Goal: Task Accomplishment & Management: Manage account settings

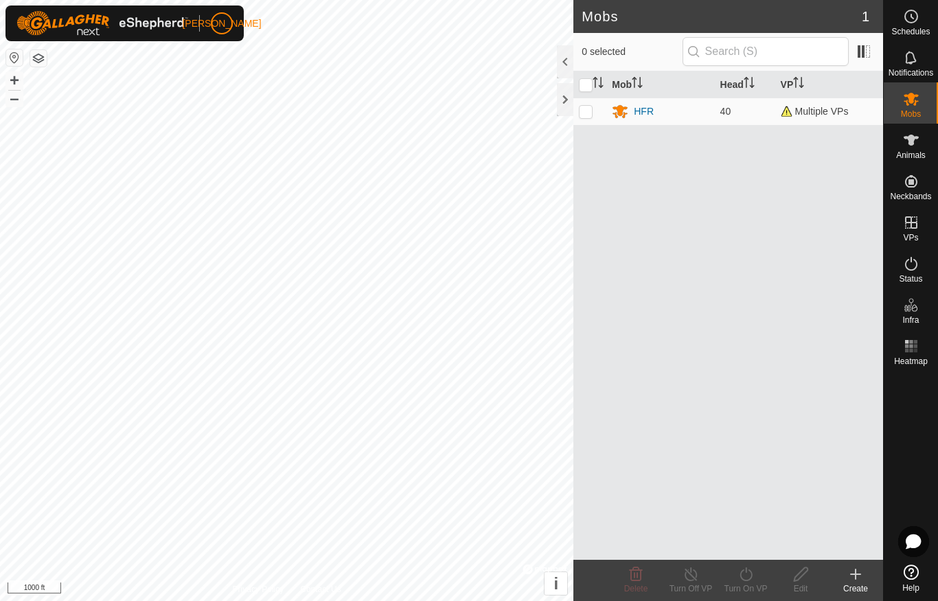
click at [567, 99] on div at bounding box center [565, 99] width 16 height 33
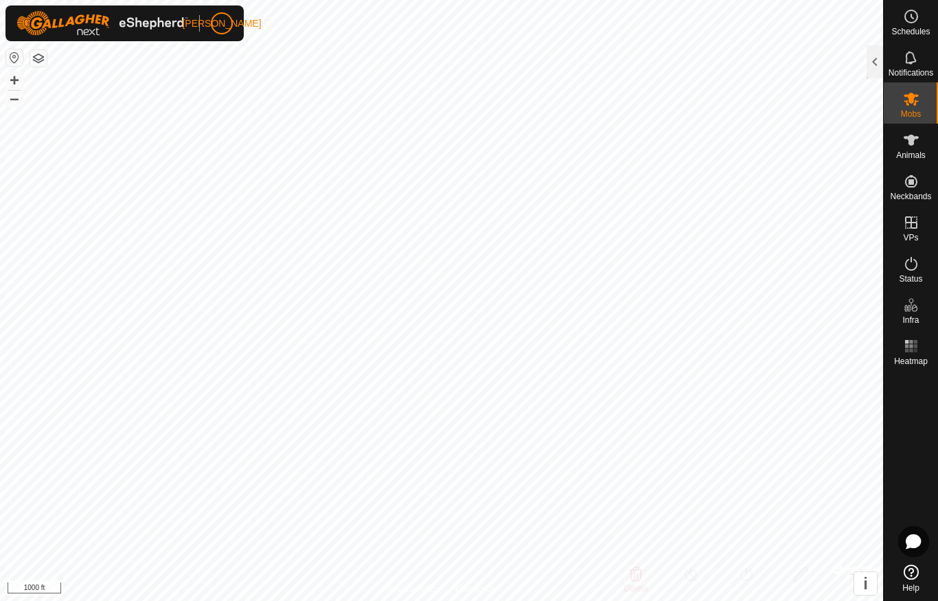
click at [882, 65] on div at bounding box center [875, 61] width 16 height 33
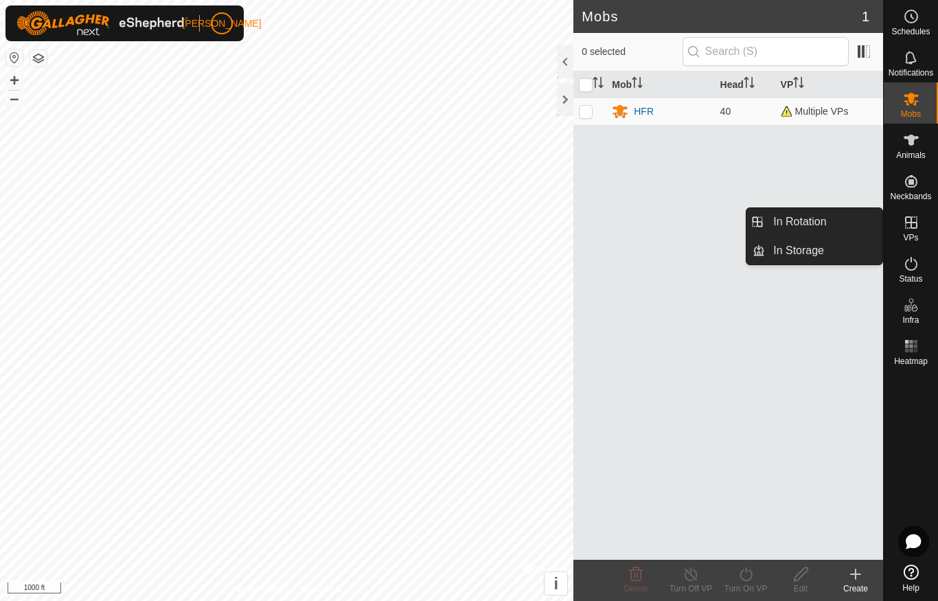
click at [846, 218] on link "In Rotation" at bounding box center [823, 221] width 117 height 27
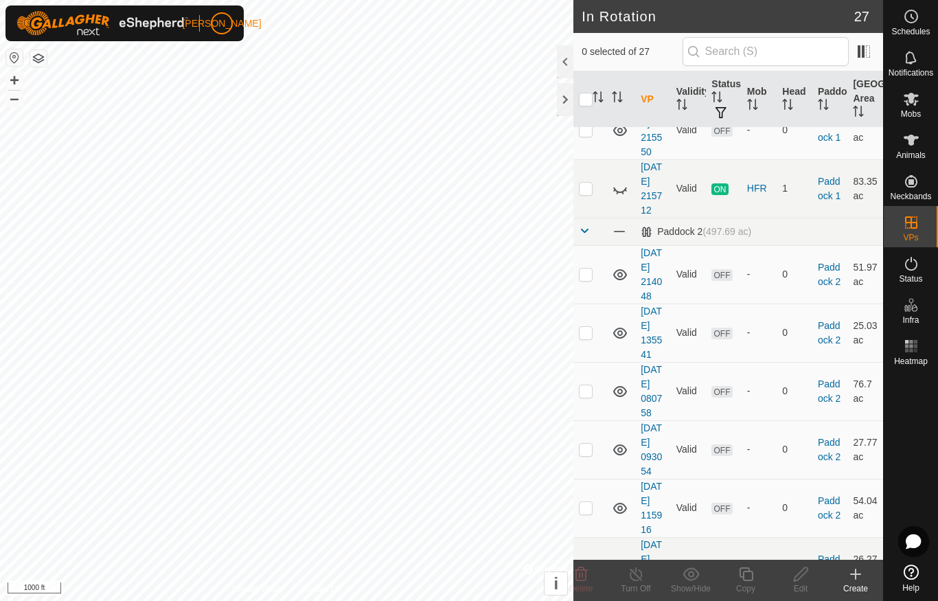
scroll to position [600, 0]
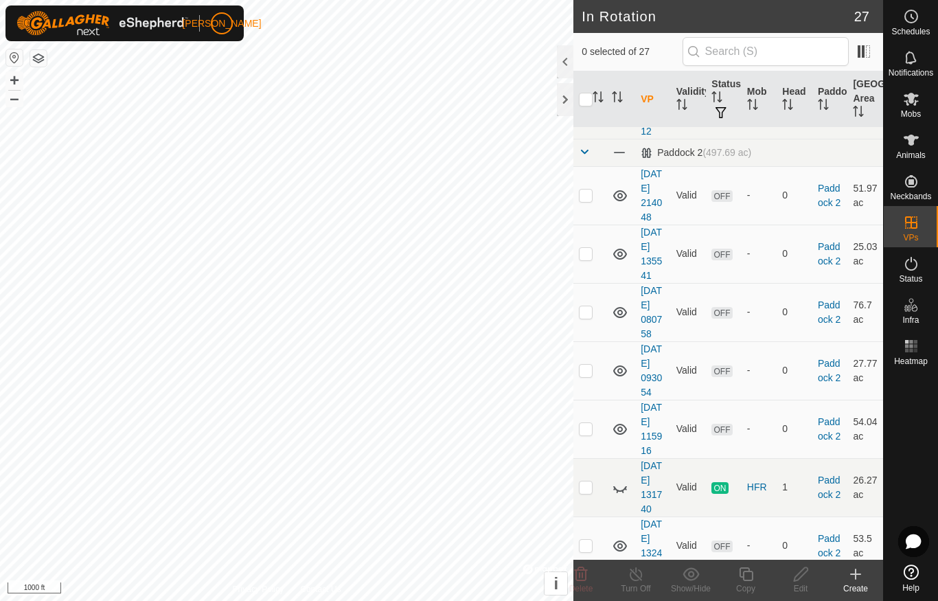
click at [585, 115] on p-checkbox at bounding box center [586, 109] width 14 height 11
click at [620, 118] on icon at bounding box center [620, 110] width 16 height 16
click at [575, 139] on td at bounding box center [590, 109] width 33 height 58
checkbox input "false"
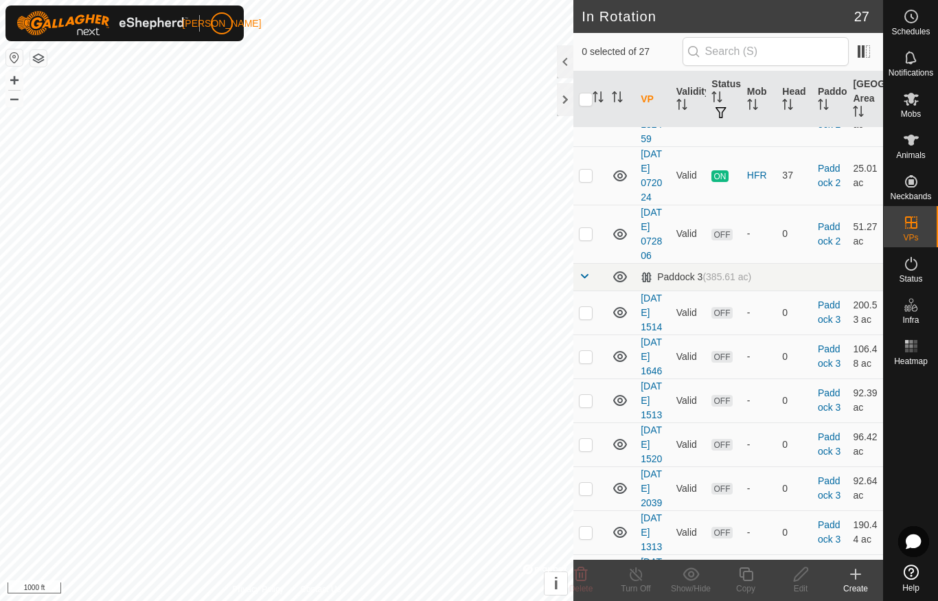
scroll to position [1047, 0]
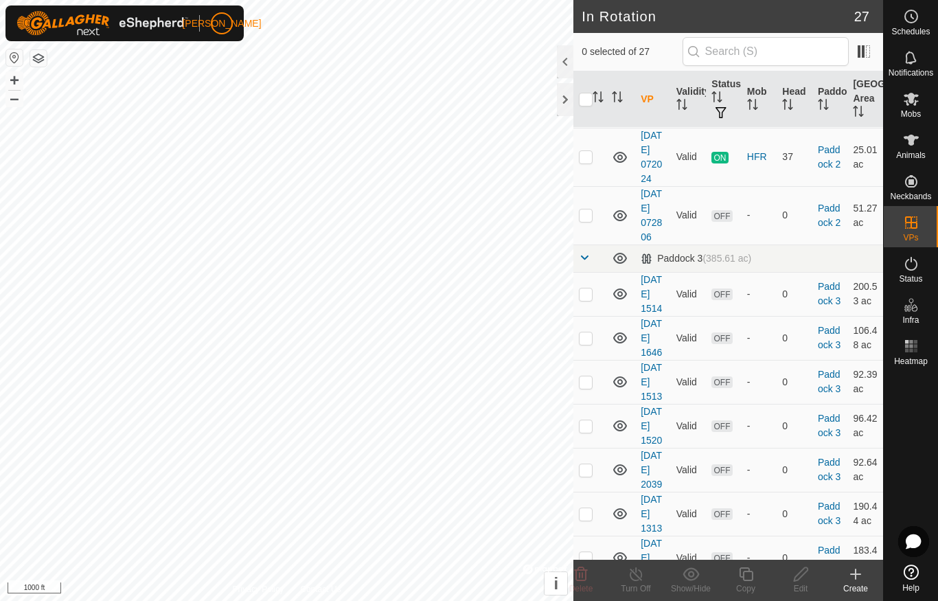
click at [583, 45] on p-checkbox at bounding box center [586, 39] width 14 height 11
click at [620, 45] on icon at bounding box center [621, 41] width 14 height 5
click at [587, 45] on p-checkbox at bounding box center [586, 39] width 14 height 11
checkbox input "false"
click at [620, 46] on icon at bounding box center [621, 40] width 14 height 11
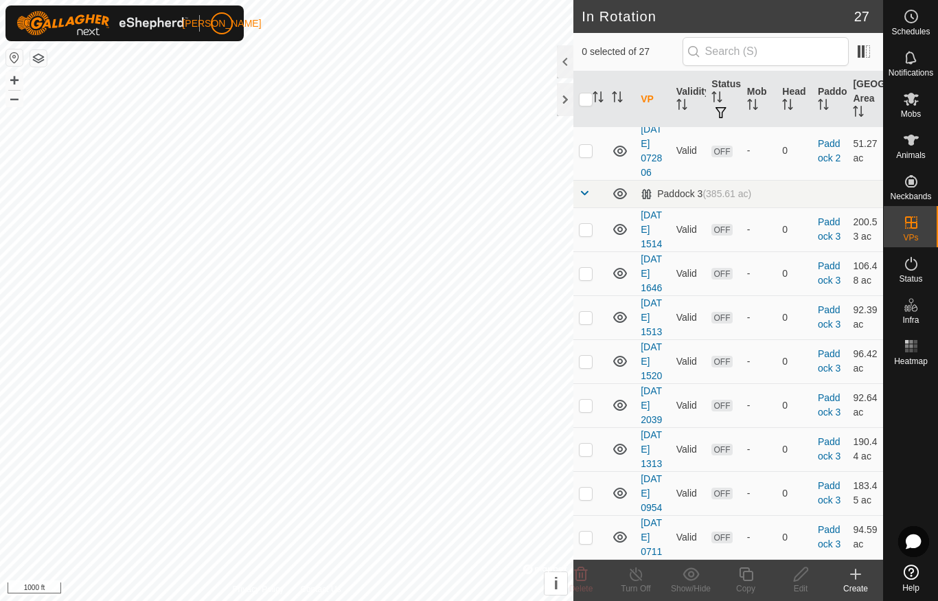
scroll to position [1127, 0]
click at [579, 122] on td at bounding box center [590, 92] width 33 height 58
checkbox input "true"
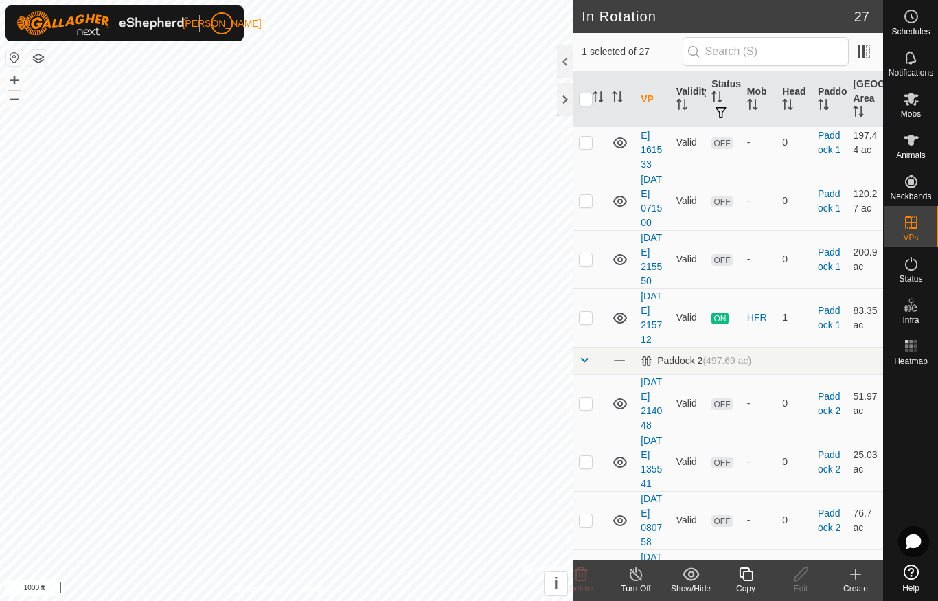
scroll to position [417, 0]
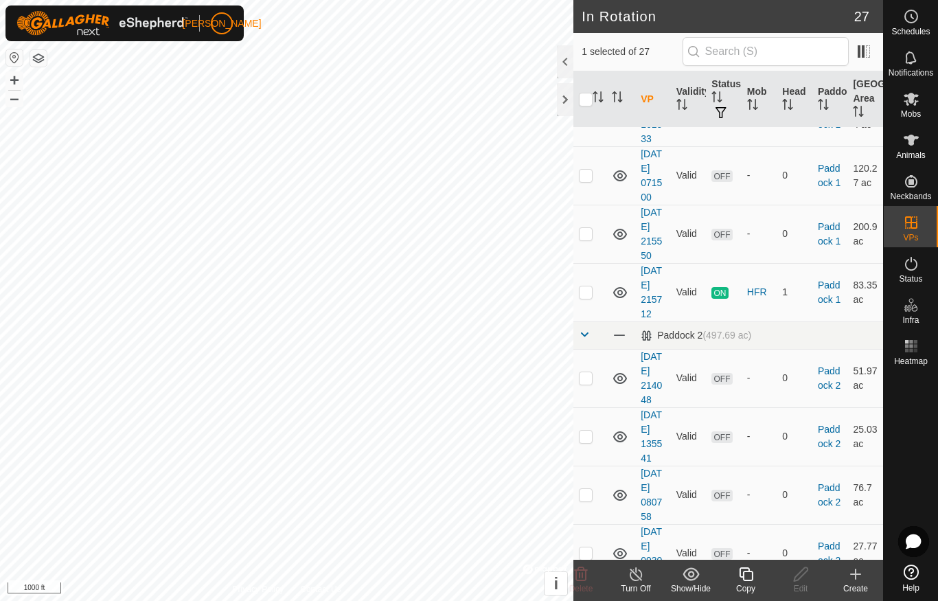
click at [619, 322] on td at bounding box center [621, 292] width 29 height 58
click at [589, 297] on p-checkbox at bounding box center [586, 291] width 14 height 11
click at [595, 322] on td at bounding box center [590, 292] width 33 height 58
checkbox input "false"
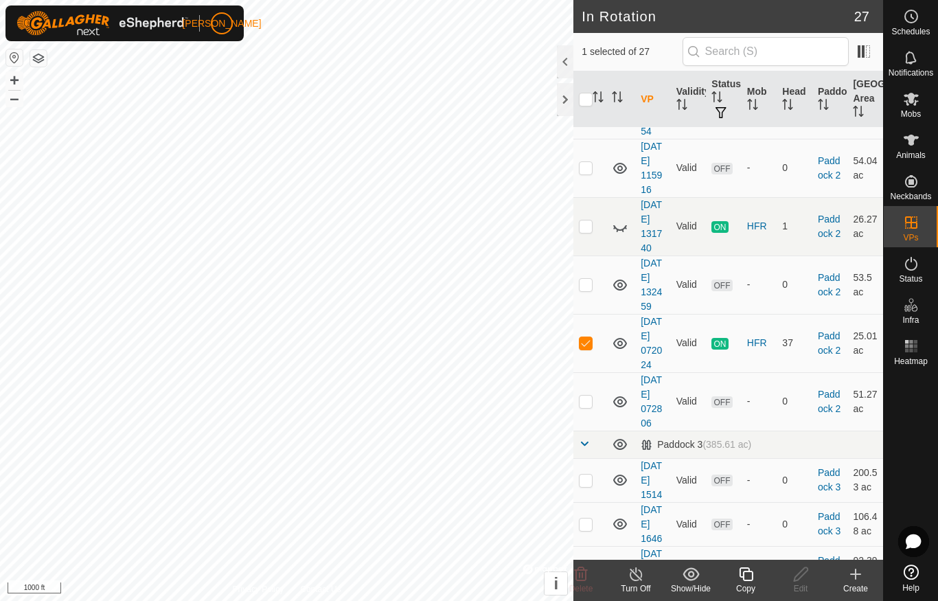
scroll to position [853, 0]
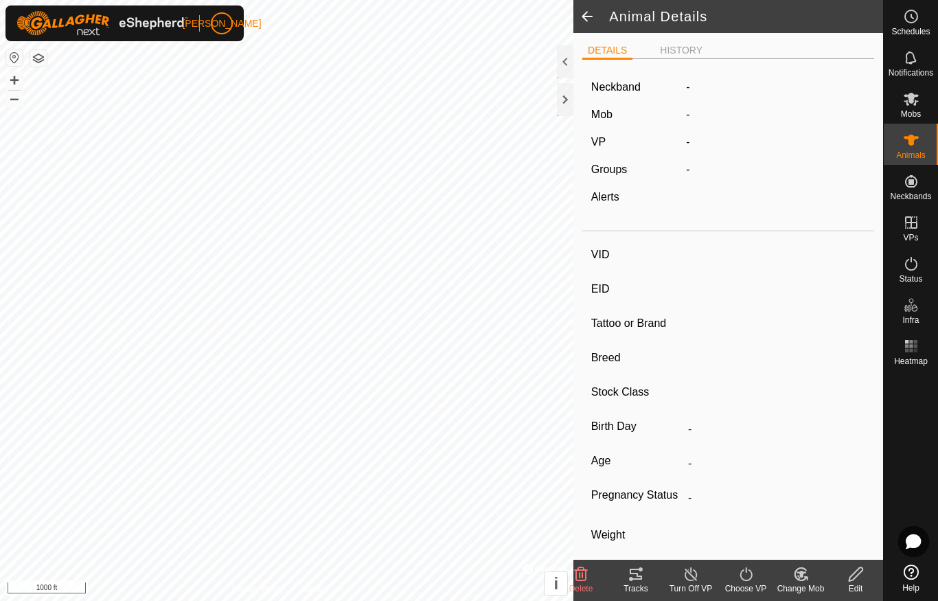
click at [567, 67] on div at bounding box center [565, 61] width 16 height 33
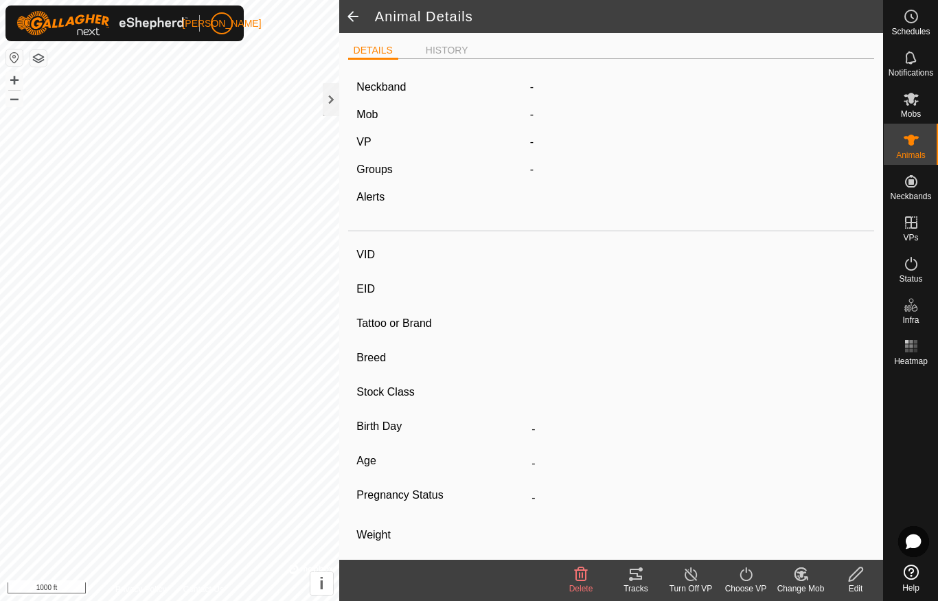
type input "R79"
type input "-"
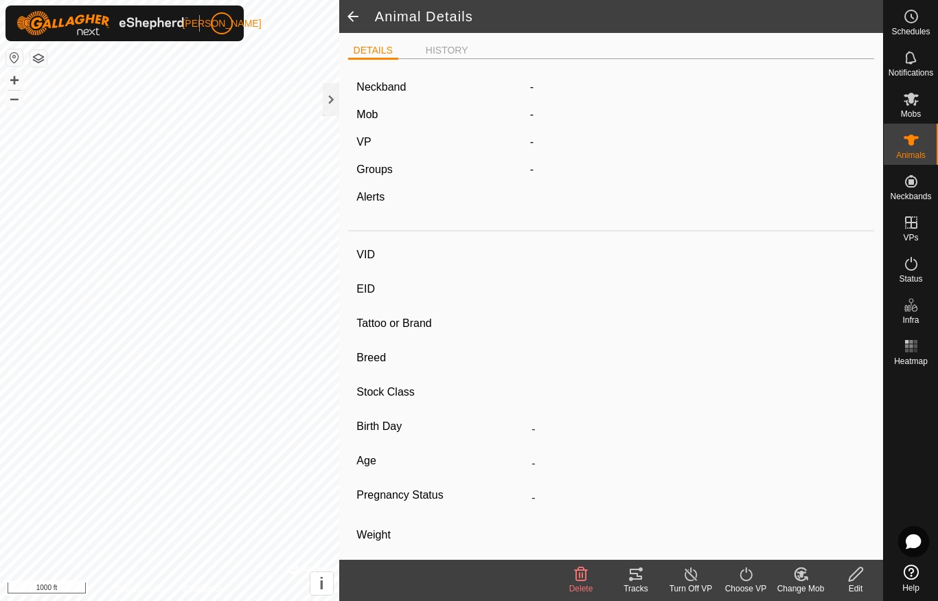
type input "0 kg"
type input "-"
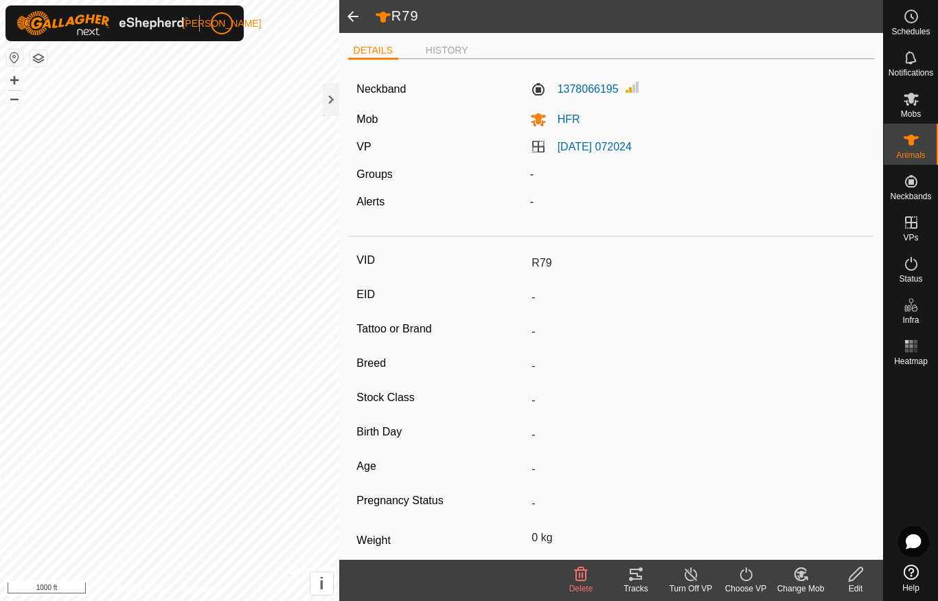
click at [348, 13] on span at bounding box center [352, 16] width 27 height 33
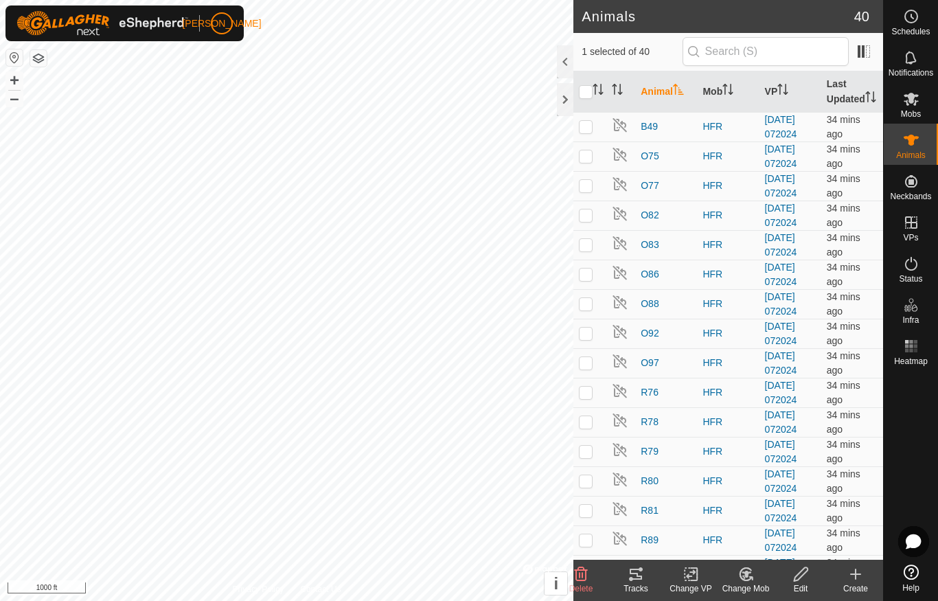
scroll to position [6, 0]
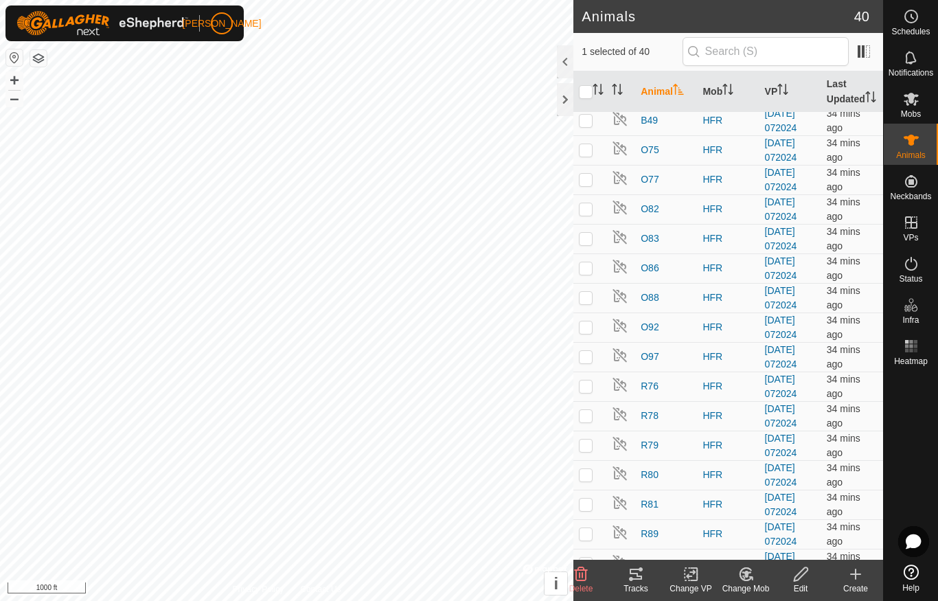
click at [566, 60] on div at bounding box center [565, 61] width 16 height 33
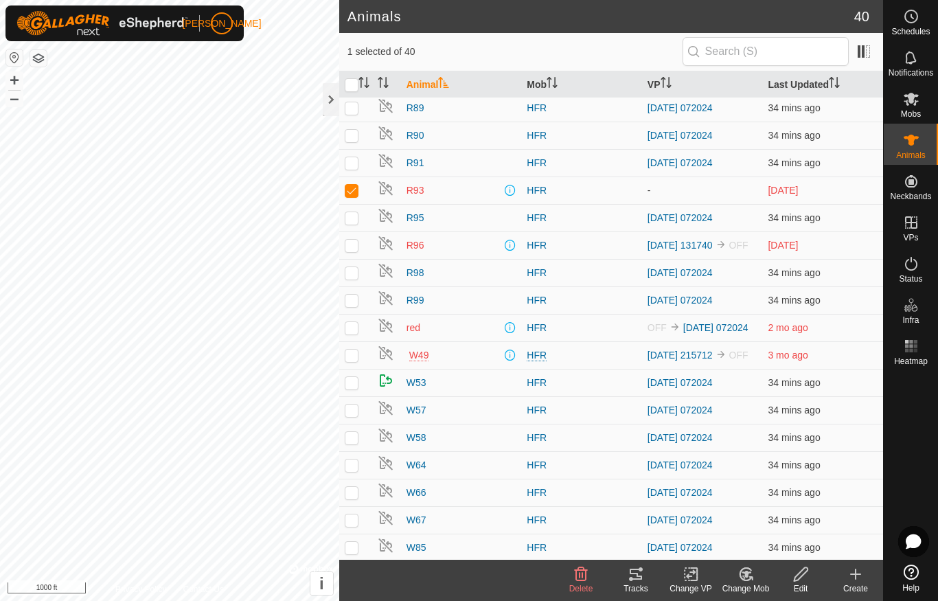
scroll to position [379, 0]
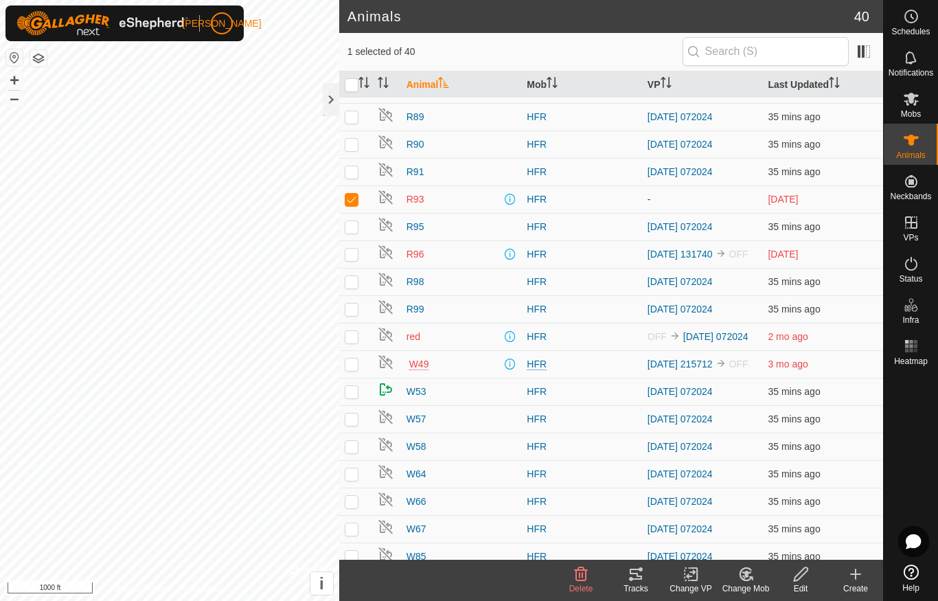
checkbox input "false"
checkbox input "true"
click at [348, 447] on td at bounding box center [355, 446] width 33 height 27
click at [347, 447] on td at bounding box center [355, 446] width 33 height 27
checkbox input "false"
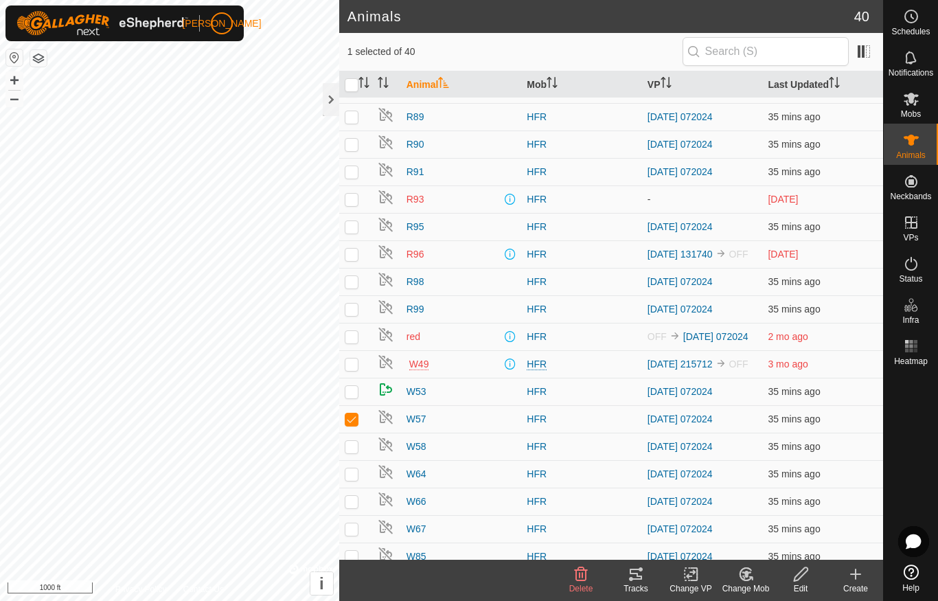
click at [350, 423] on p-checkbox at bounding box center [352, 419] width 14 height 11
click at [346, 425] on p-checkbox at bounding box center [352, 419] width 14 height 11
click at [353, 418] on td at bounding box center [355, 418] width 33 height 27
checkbox input "false"
checkbox input "true"
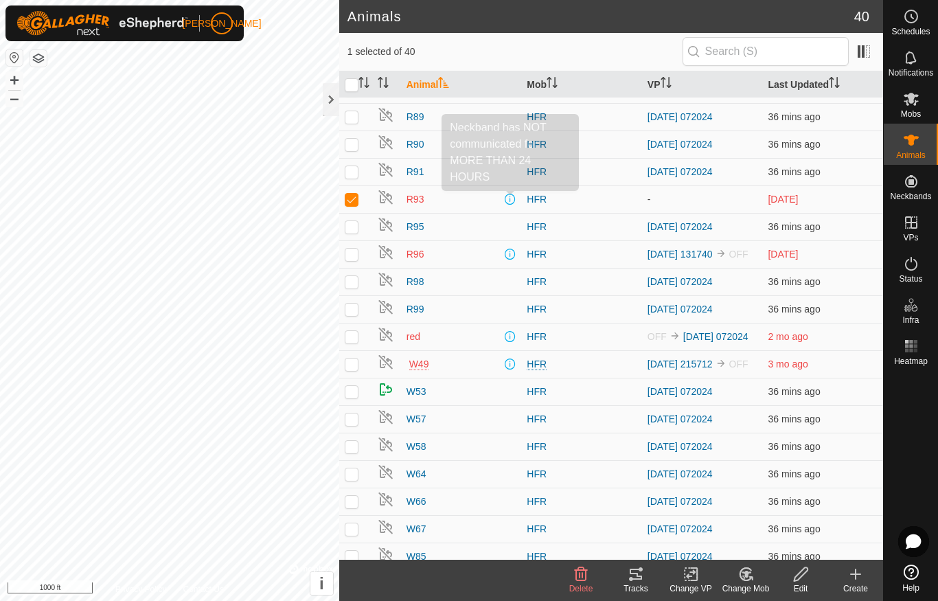
click at [506, 200] on span at bounding box center [510, 199] width 11 height 11
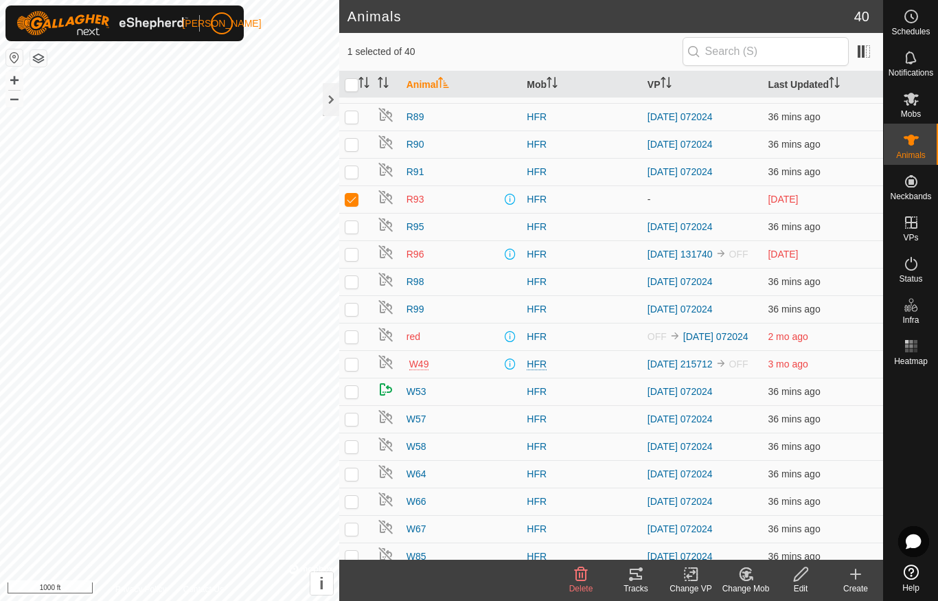
click at [506, 197] on span at bounding box center [510, 199] width 11 height 11
click at [513, 199] on span at bounding box center [510, 199] width 11 height 11
click at [493, 242] on td "R96" at bounding box center [461, 253] width 121 height 27
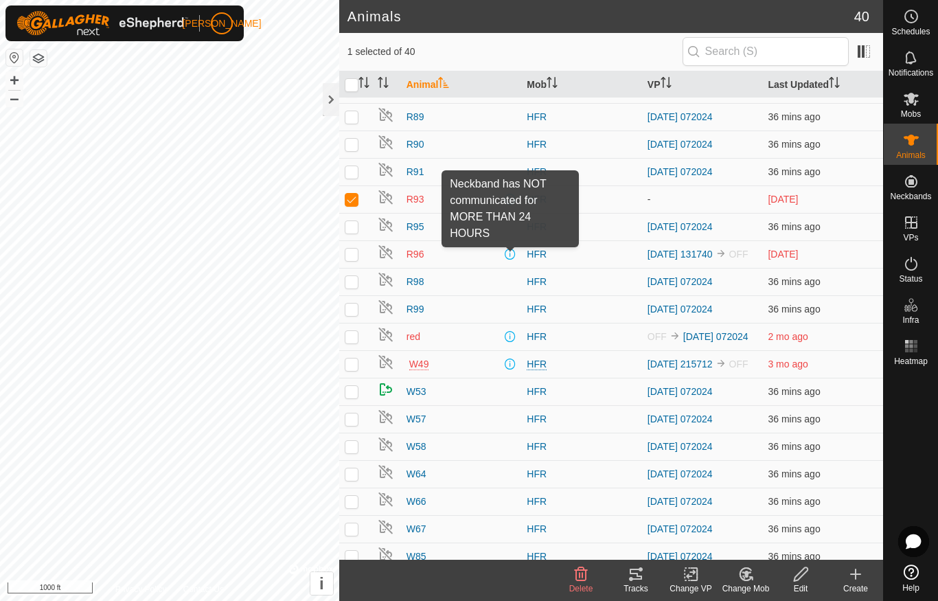
click at [515, 251] on span at bounding box center [510, 254] width 11 height 11
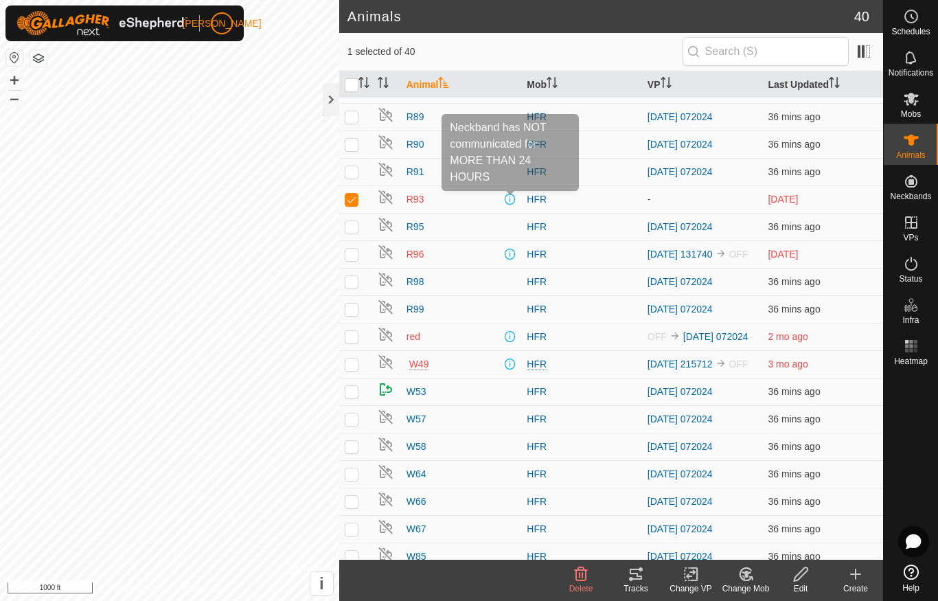
click at [510, 203] on span at bounding box center [510, 199] width 11 height 11
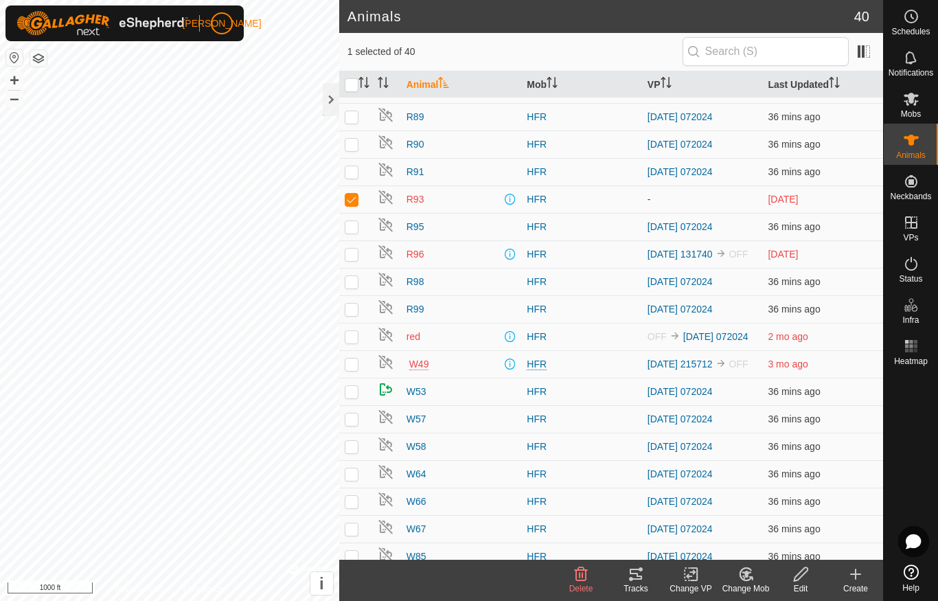
click at [653, 206] on td "-" at bounding box center [702, 198] width 121 height 27
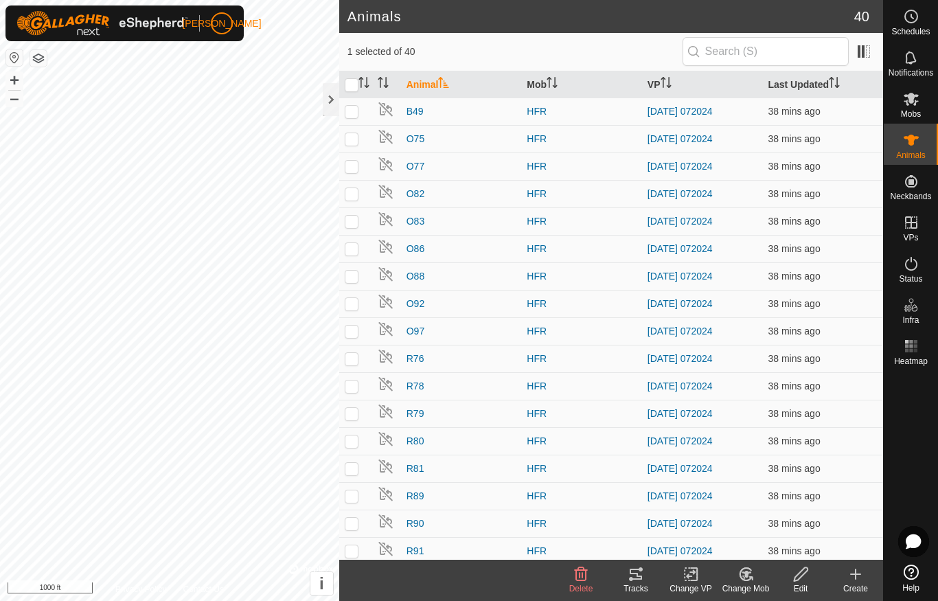
scroll to position [0, 0]
click at [868, 54] on span at bounding box center [864, 52] width 22 height 22
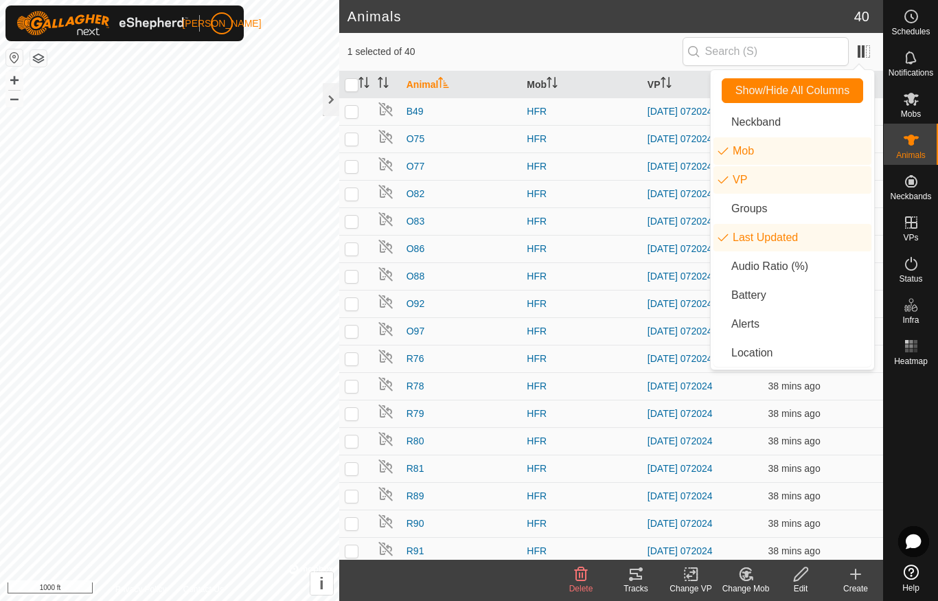
click at [802, 126] on li "Neckband" at bounding box center [793, 122] width 158 height 27
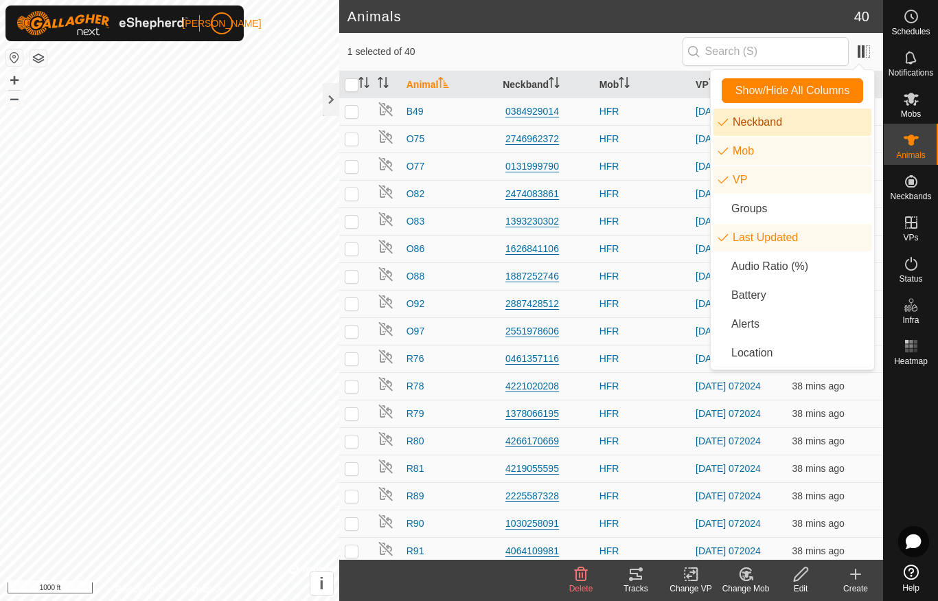
click at [680, 43] on div "1 selected of 40" at bounding box center [612, 51] width 528 height 29
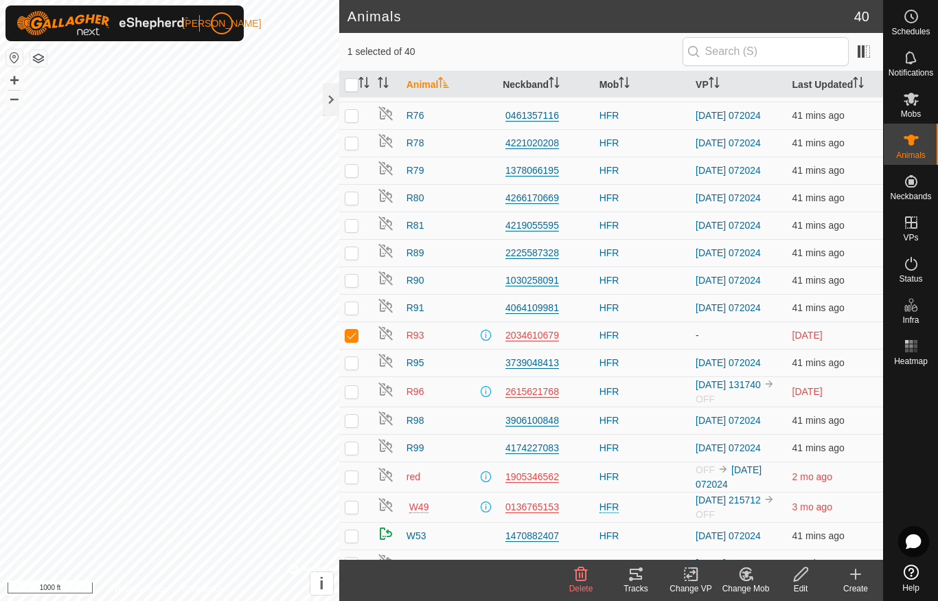
scroll to position [243, 0]
click at [453, 201] on div "R80" at bounding box center [449, 199] width 85 height 14
click at [409, 204] on span "R80" at bounding box center [416, 199] width 18 height 14
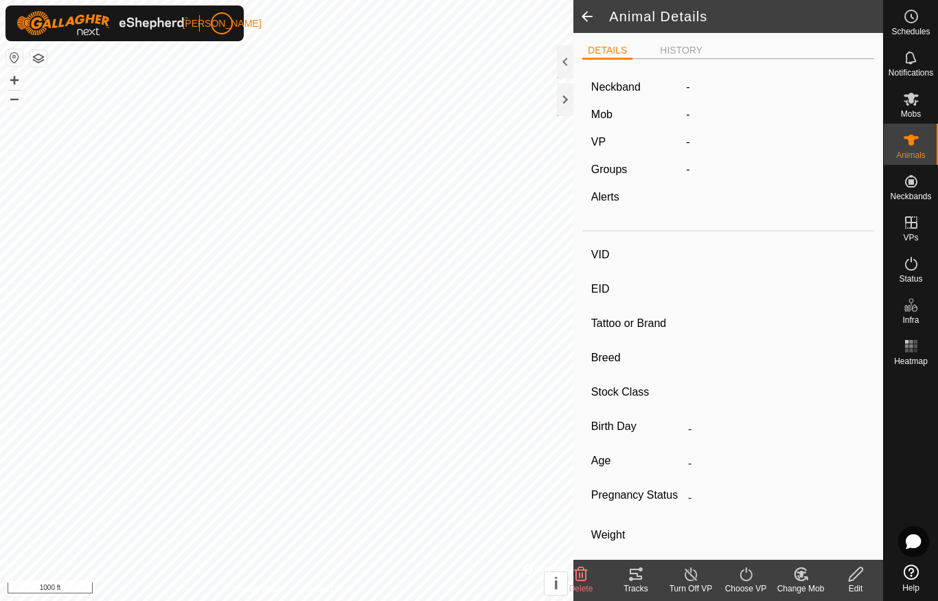
type input "R80"
type input "-"
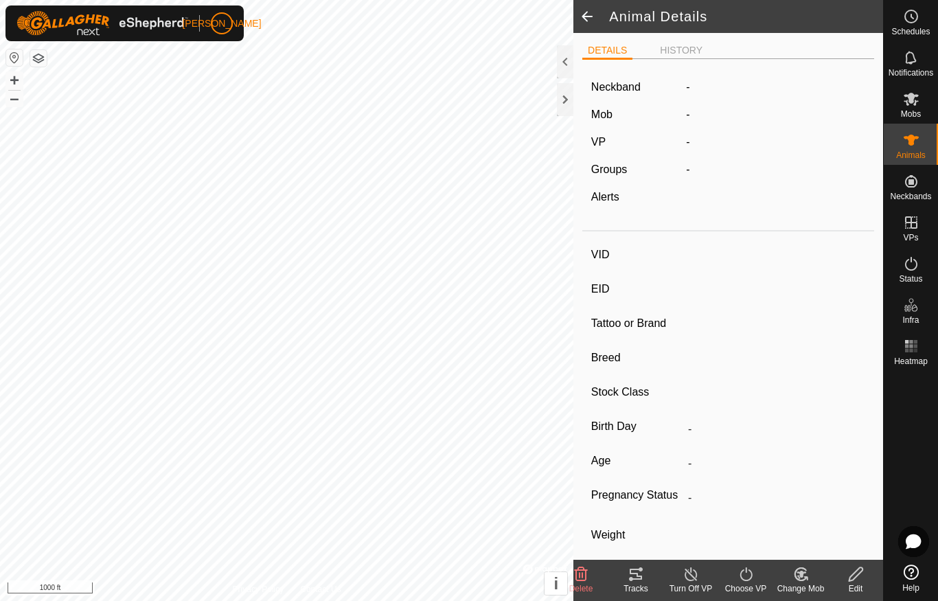
type input "0 kg"
type input "-"
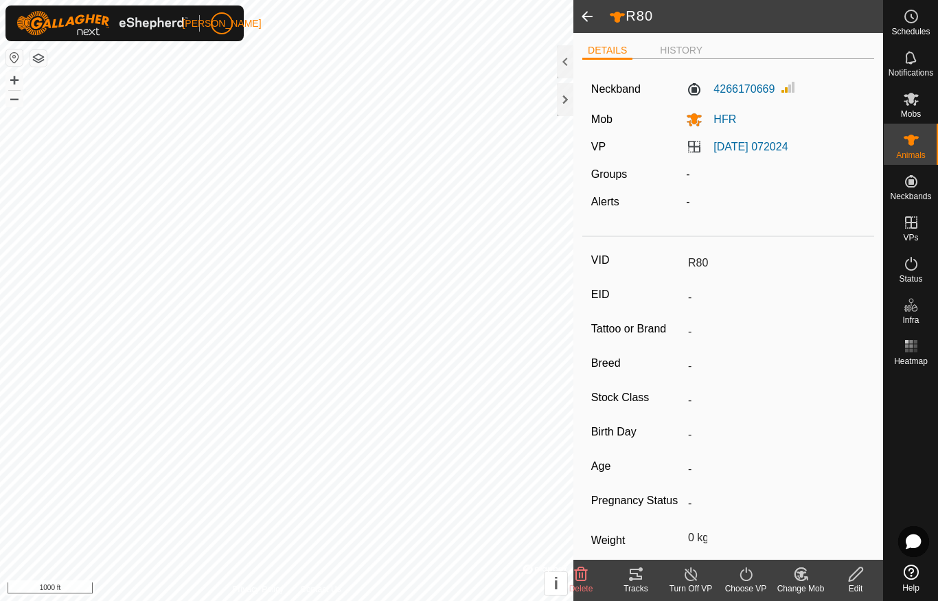
click at [858, 579] on icon at bounding box center [856, 574] width 17 height 16
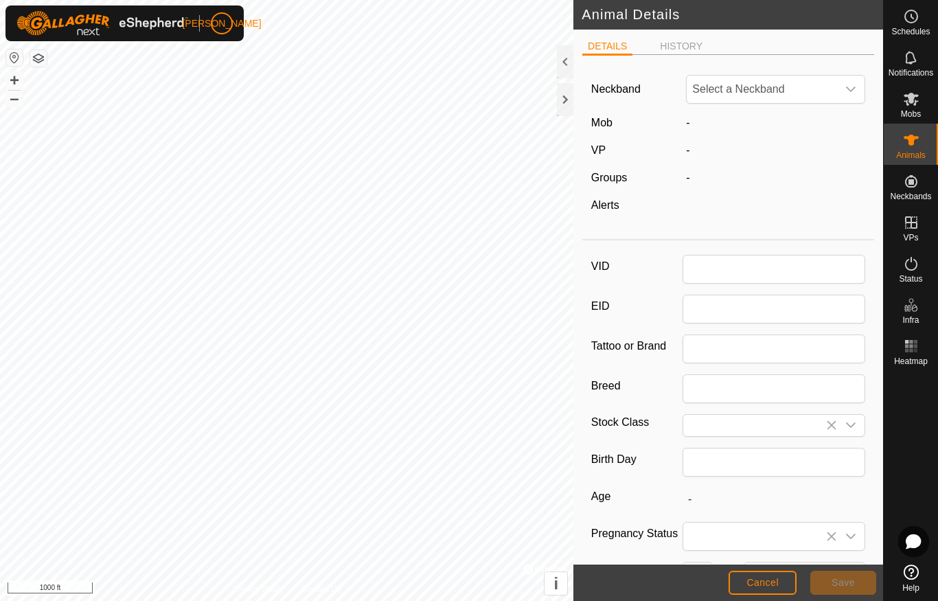
type input "R80"
type input "0"
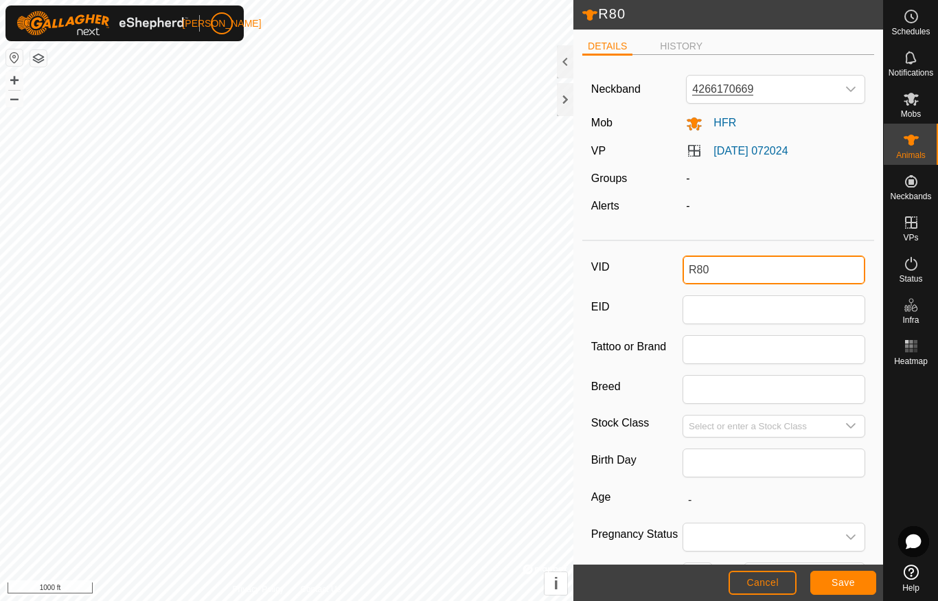
click at [744, 274] on input "R80" at bounding box center [774, 270] width 183 height 29
type input "R"
click at [828, 207] on div "-" at bounding box center [776, 206] width 190 height 16
click at [857, 585] on button "Save" at bounding box center [844, 583] width 66 height 24
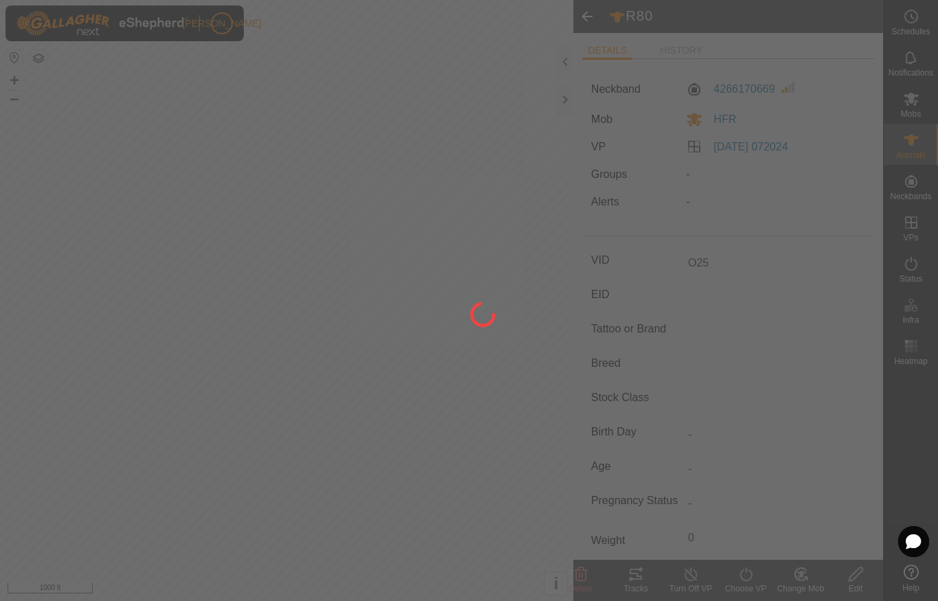
type input "R80"
type input "-"
type input "0 kg"
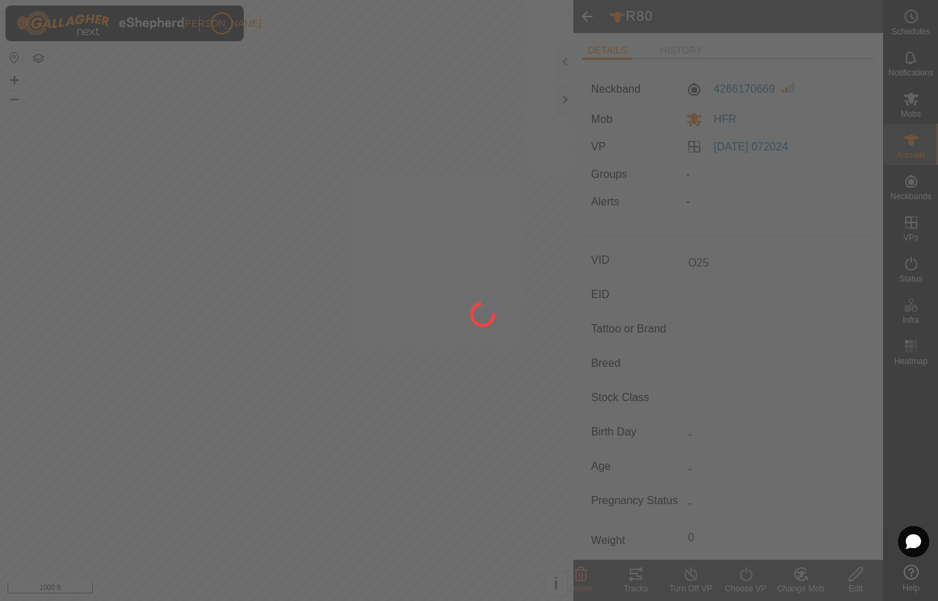
type input "-"
type input "O25"
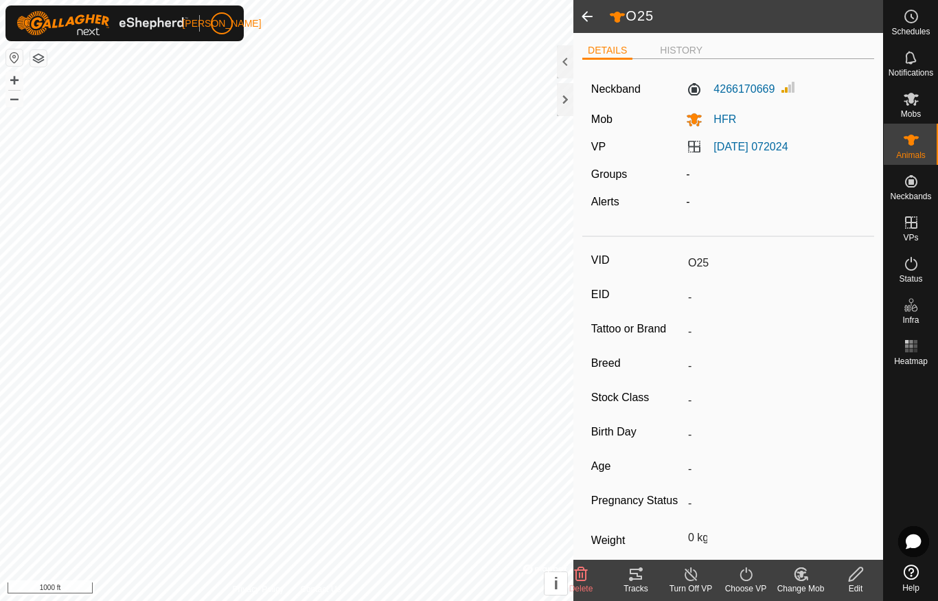
click at [585, 12] on span at bounding box center [587, 16] width 27 height 33
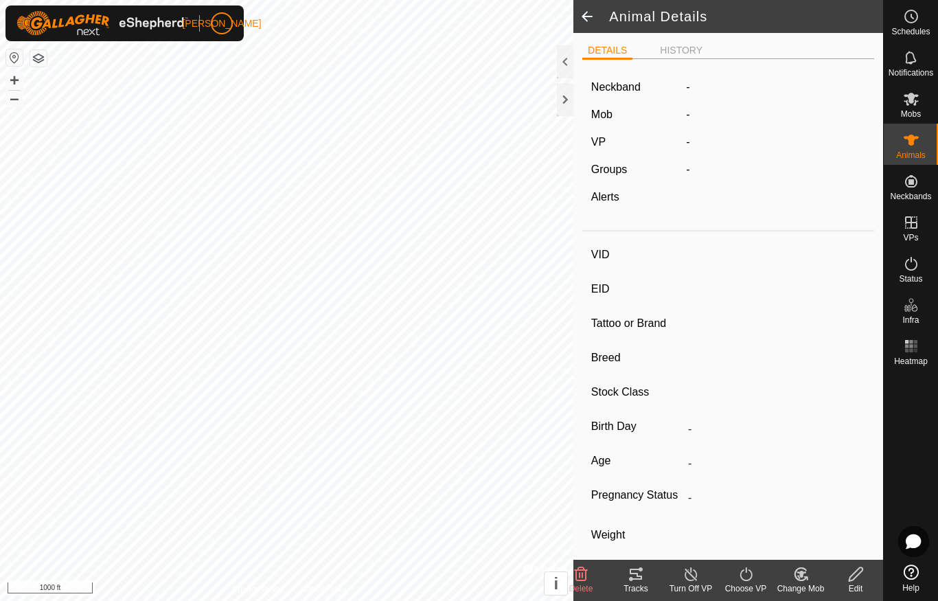
type input "O25"
type input "-"
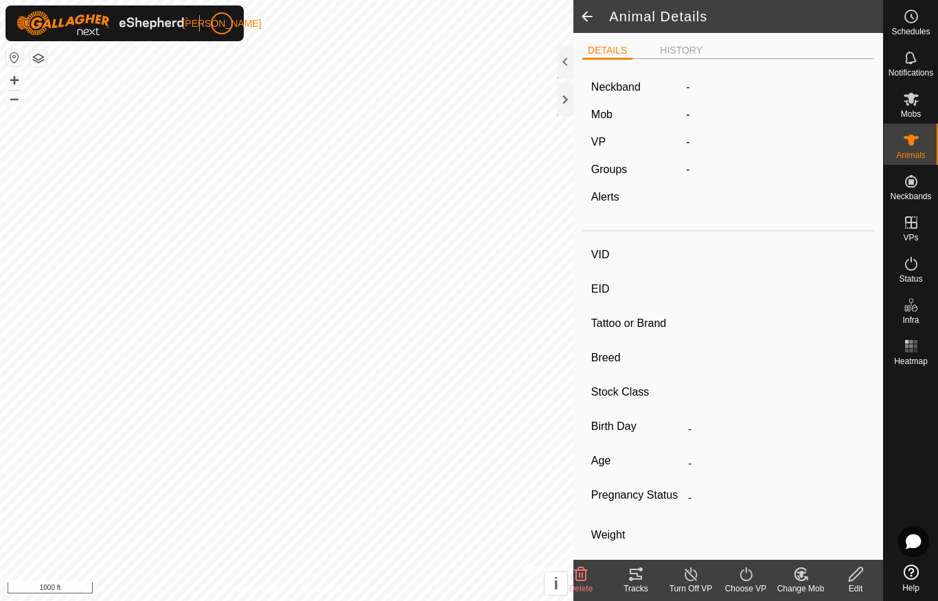
type input "0 kg"
type input "-"
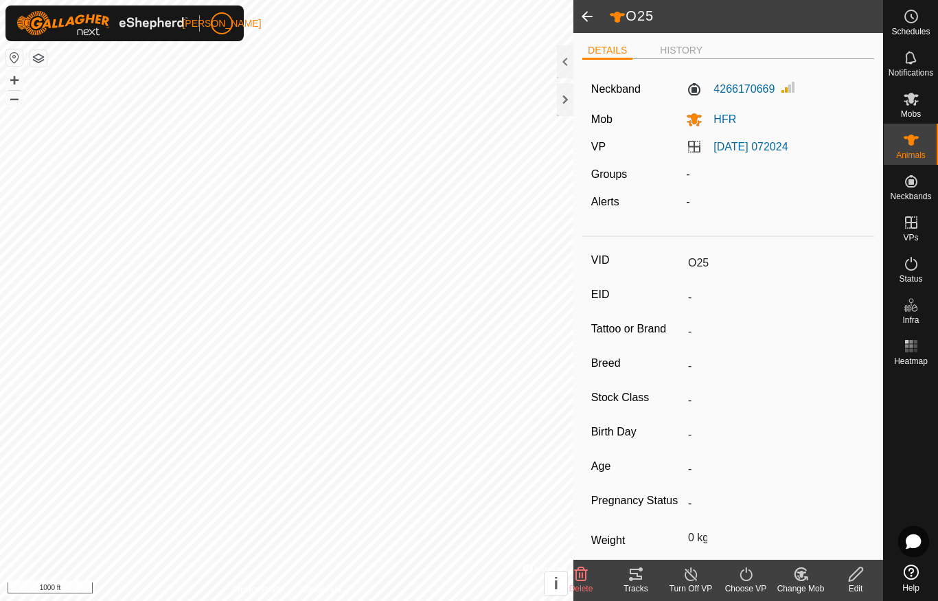
click at [588, 17] on span at bounding box center [587, 16] width 27 height 33
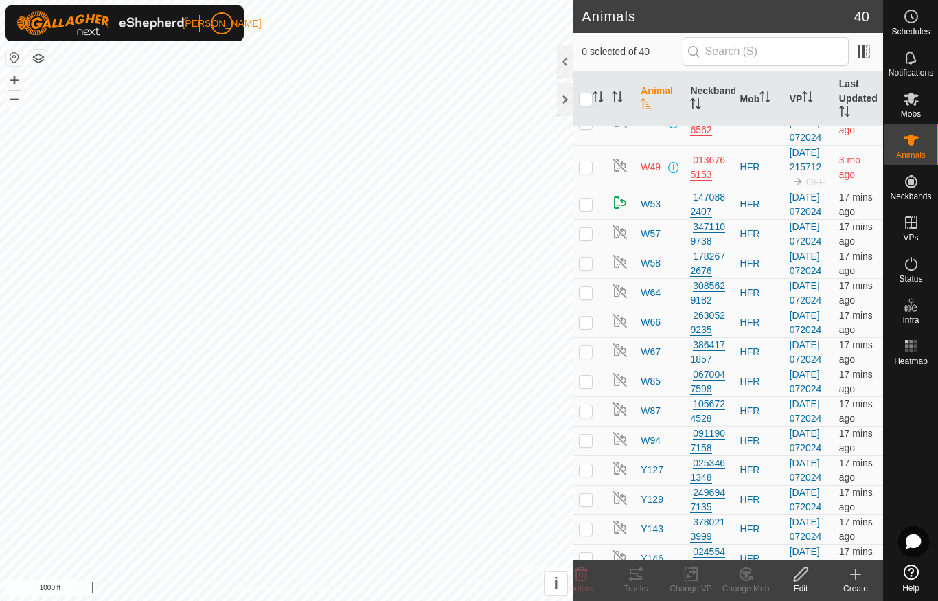
scroll to position [703, 0]
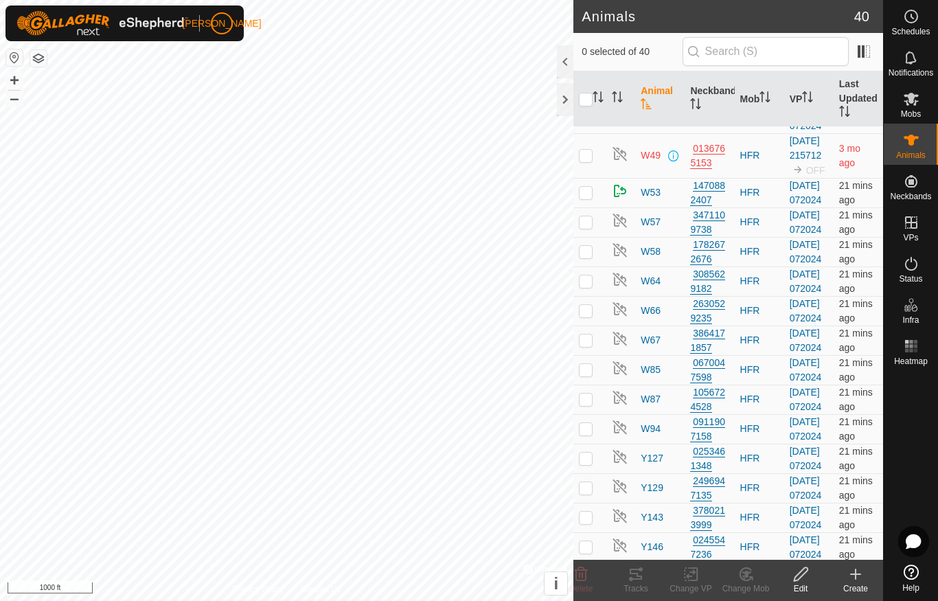
click at [582, 101] on input "checkbox" at bounding box center [586, 100] width 14 height 14
checkbox input "true"
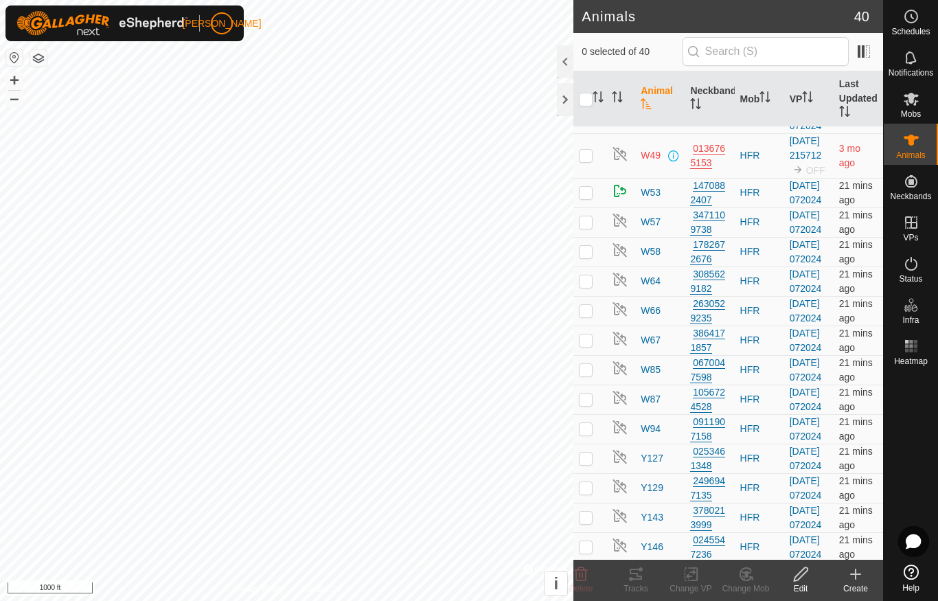
checkbox input "true"
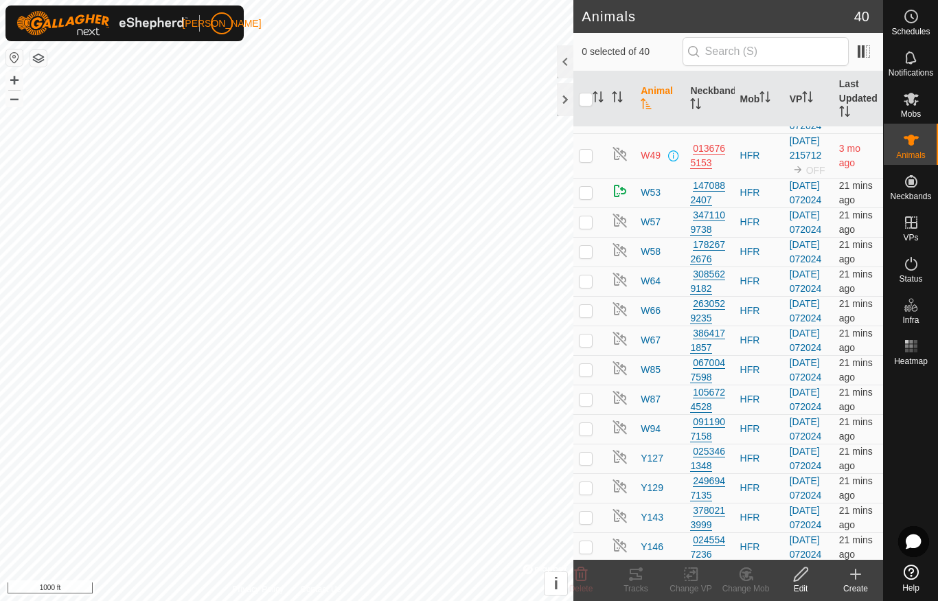
checkbox input "true"
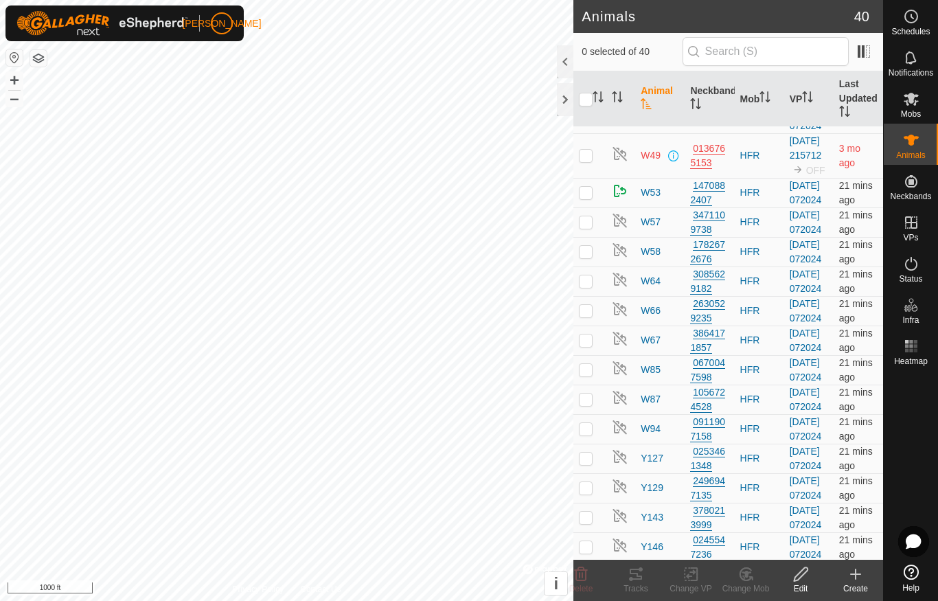
checkbox input "true"
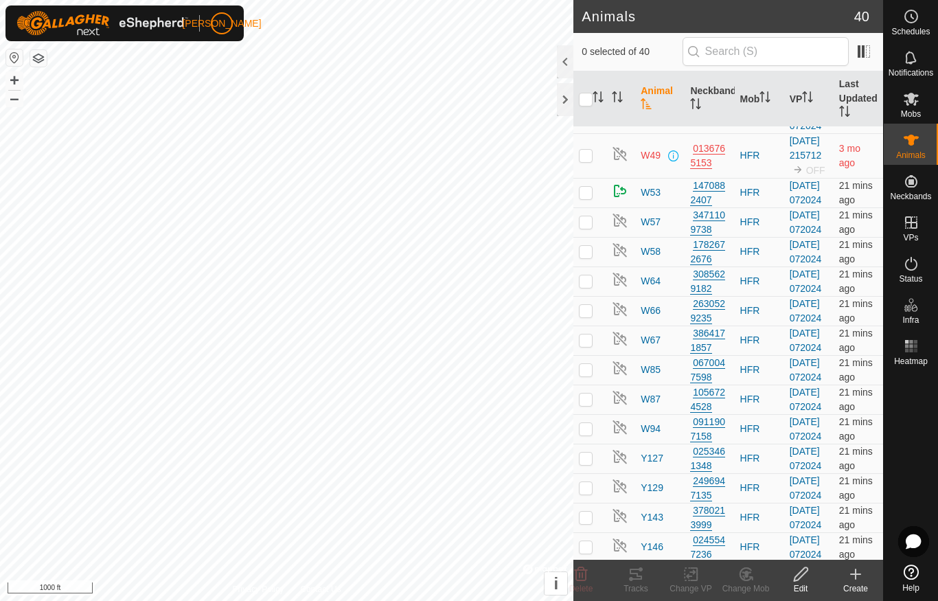
checkbox input "true"
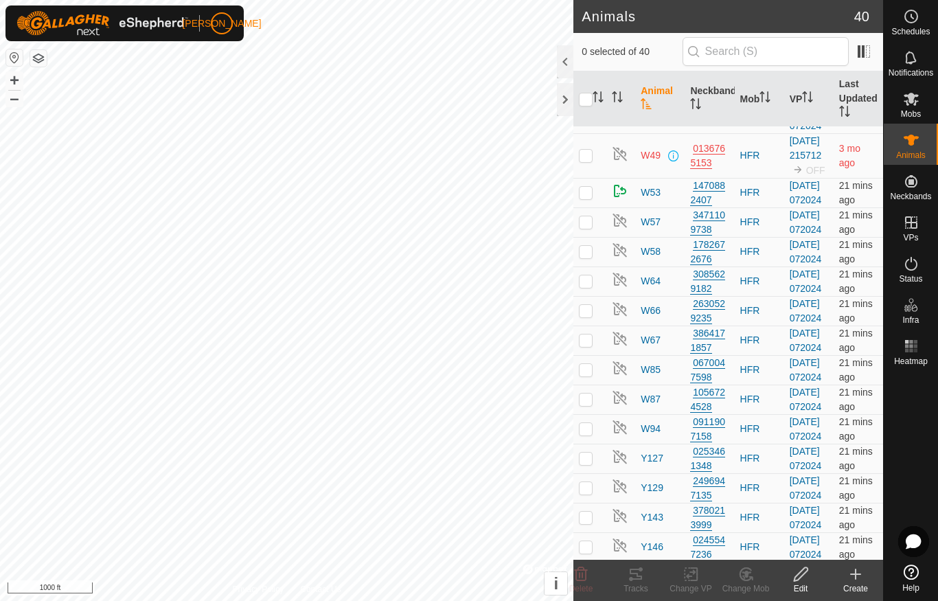
checkbox input "true"
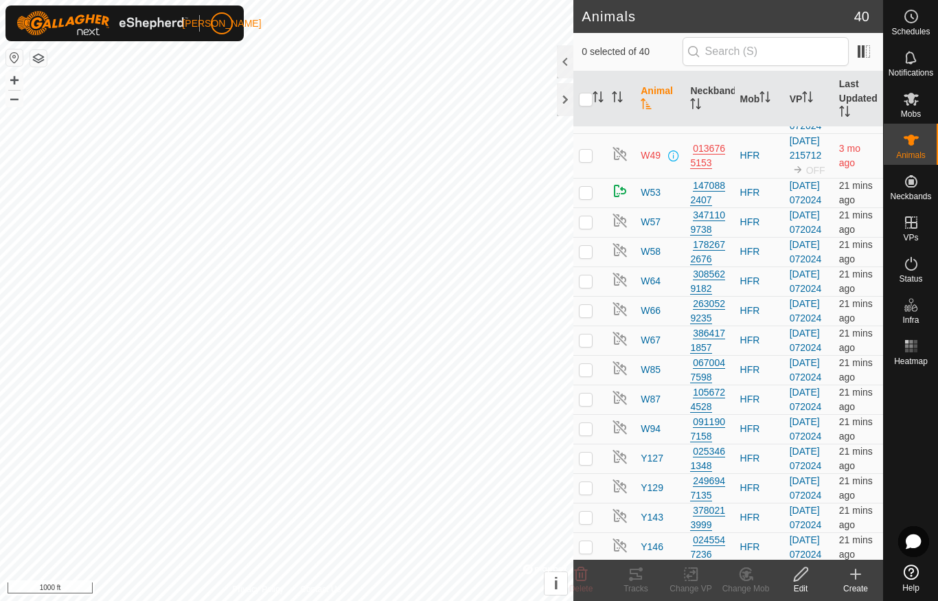
checkbox input "true"
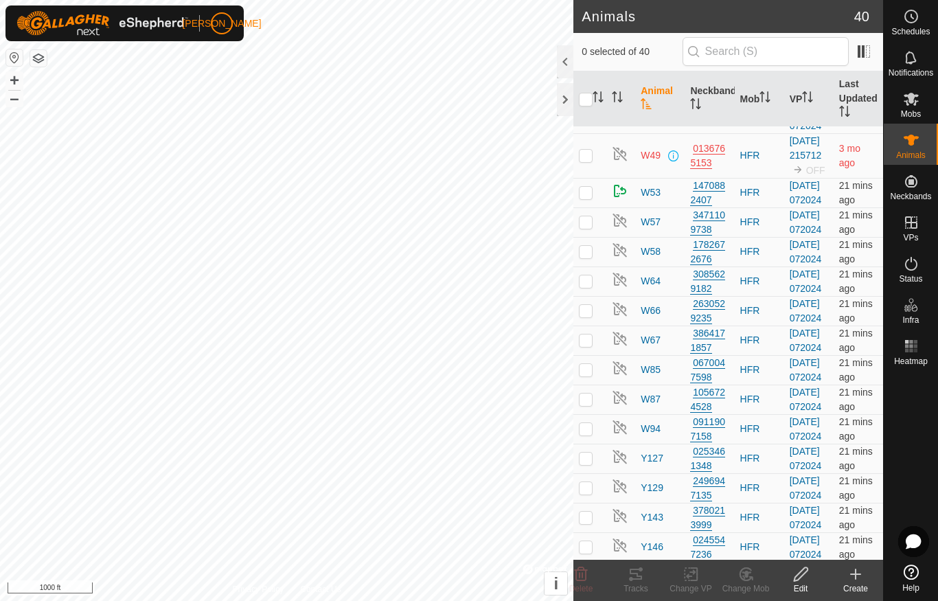
checkbox input "true"
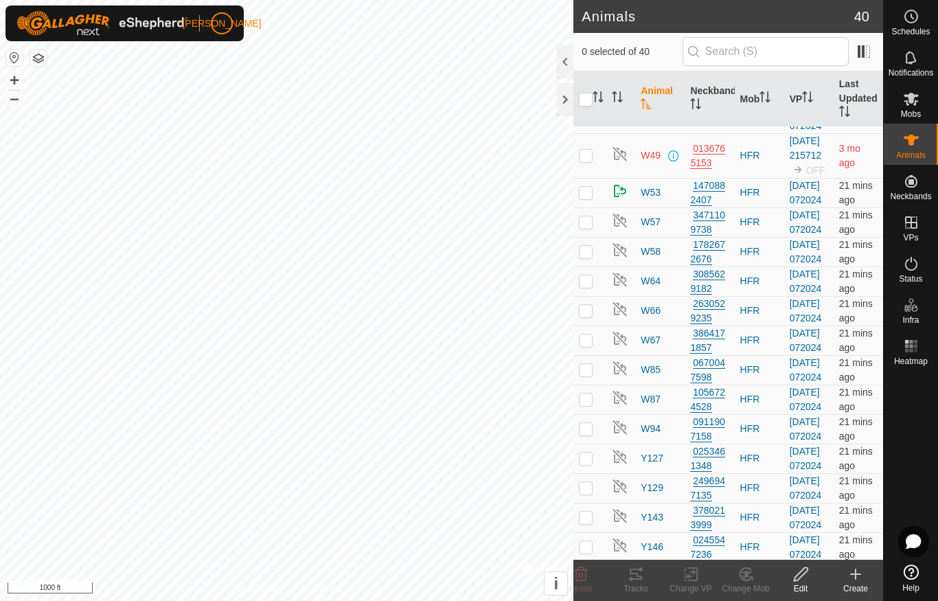
checkbox input "true"
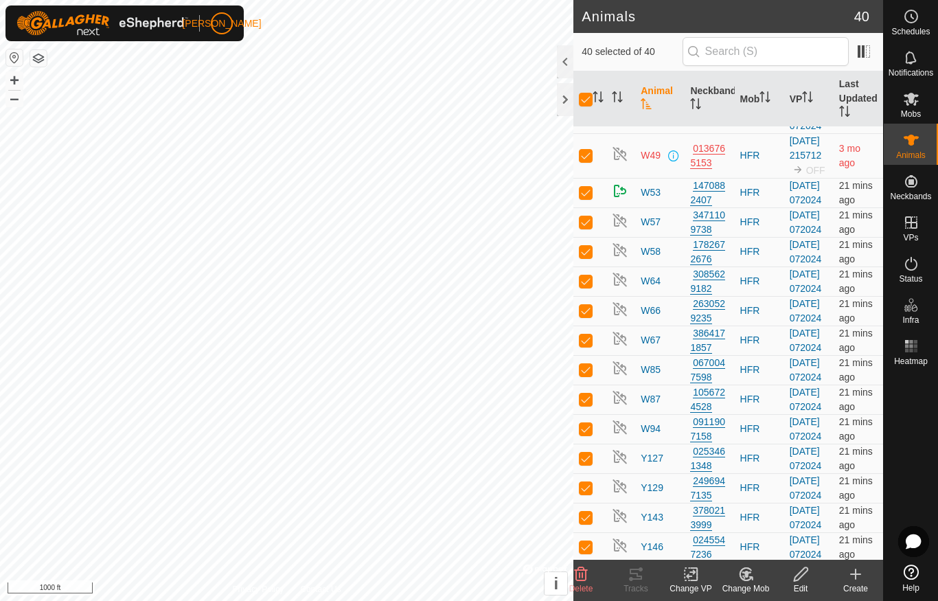
click at [561, 101] on div at bounding box center [565, 99] width 16 height 33
